Goal: Navigation & Orientation: Find specific page/section

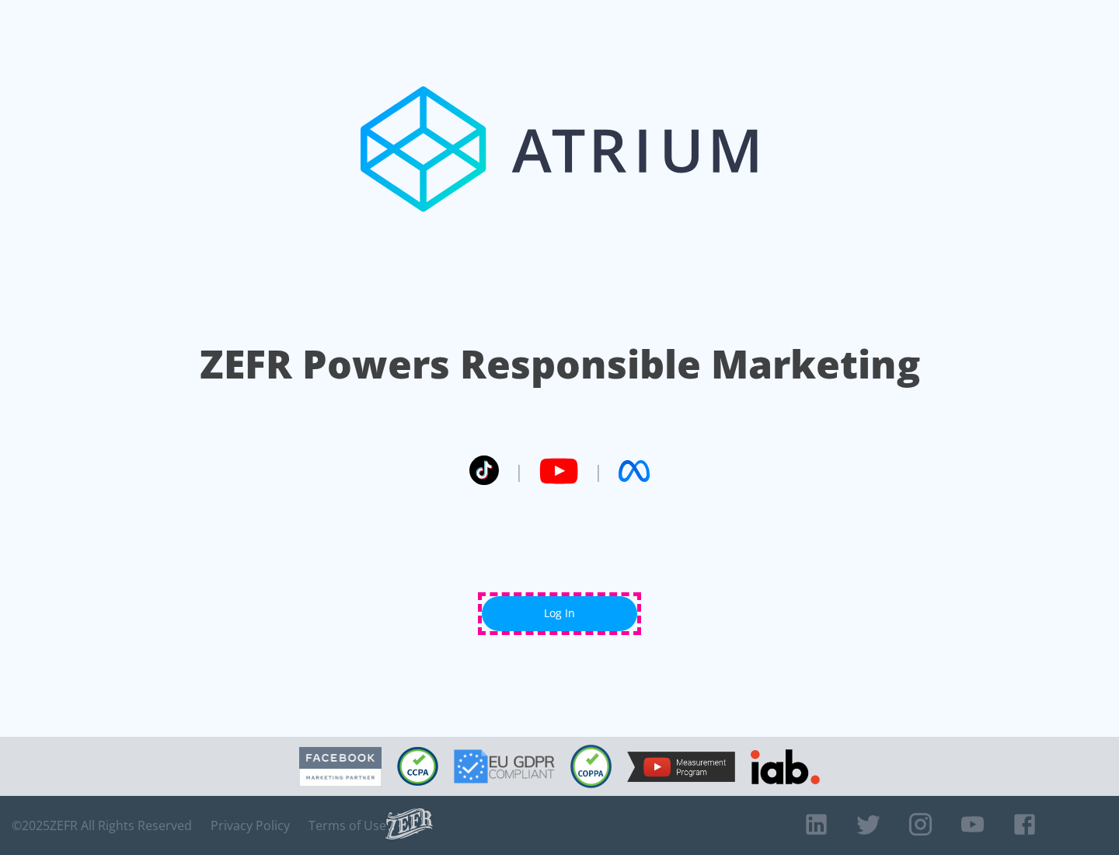
click at [560, 613] on link "Log In" at bounding box center [559, 613] width 155 height 35
